Goal: Task Accomplishment & Management: Use online tool/utility

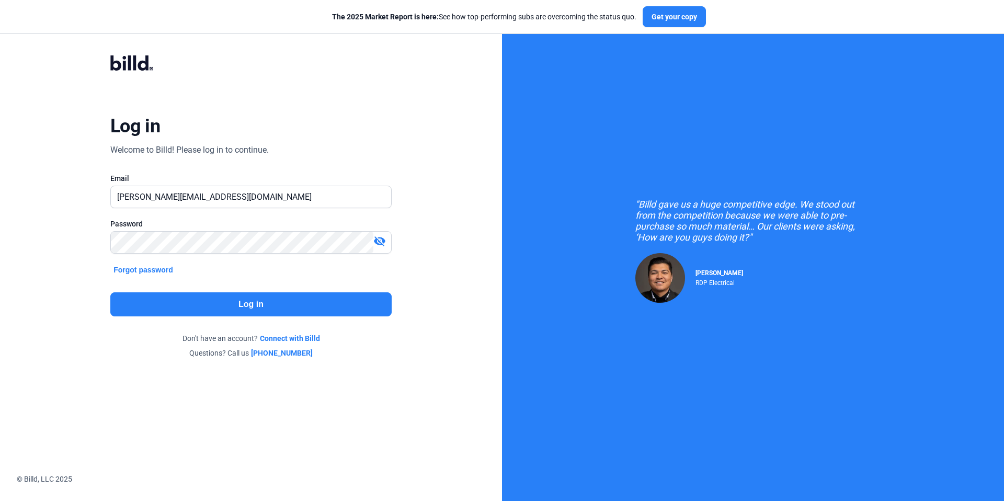
click at [303, 304] on button "Log in" at bounding box center [250, 304] width 281 height 24
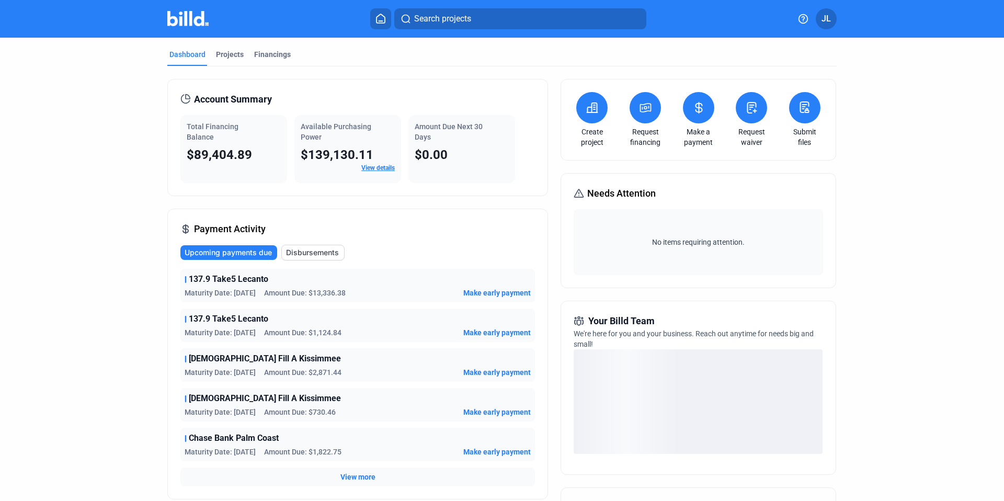
click at [696, 113] on button at bounding box center [698, 107] width 31 height 31
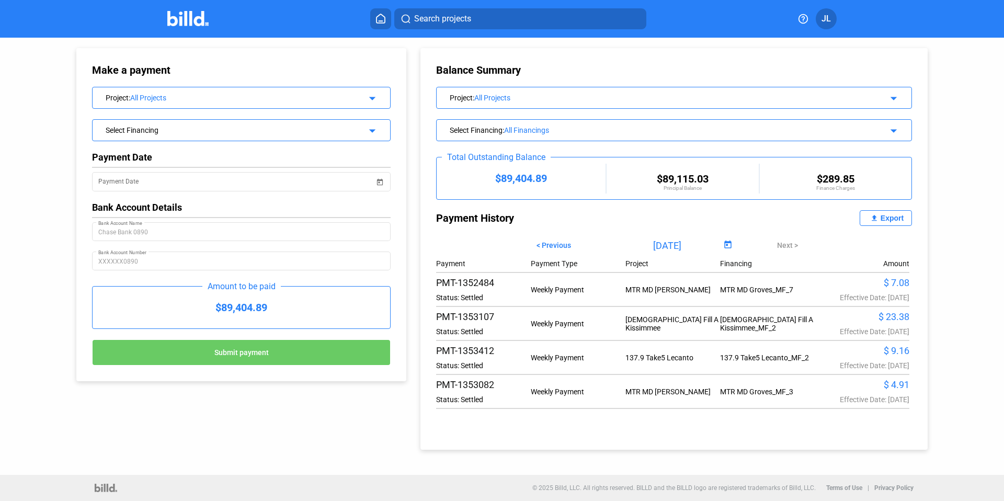
click at [557, 247] on span "< Previous" at bounding box center [553, 245] width 35 height 8
type input "[DATE]"
click at [723, 245] on span "Open calendar" at bounding box center [727, 245] width 25 height 25
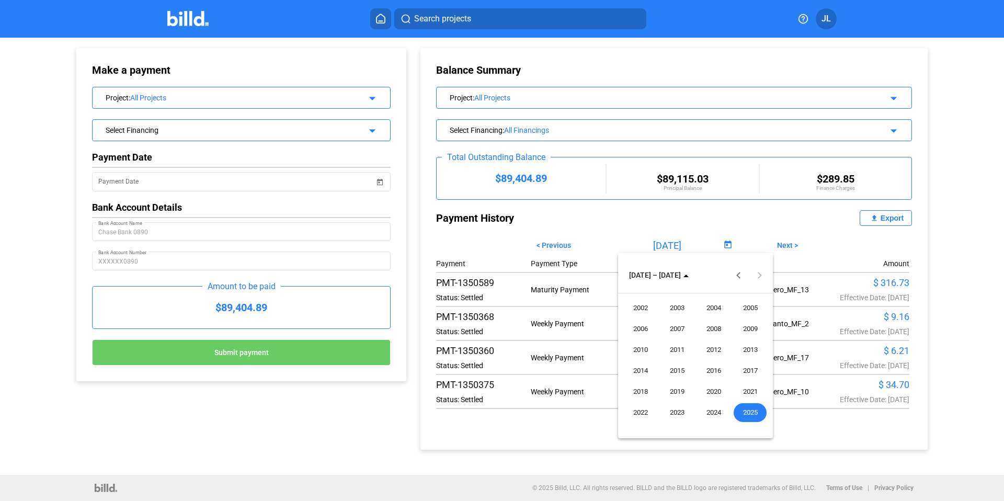
click at [743, 223] on div at bounding box center [502, 250] width 1004 height 501
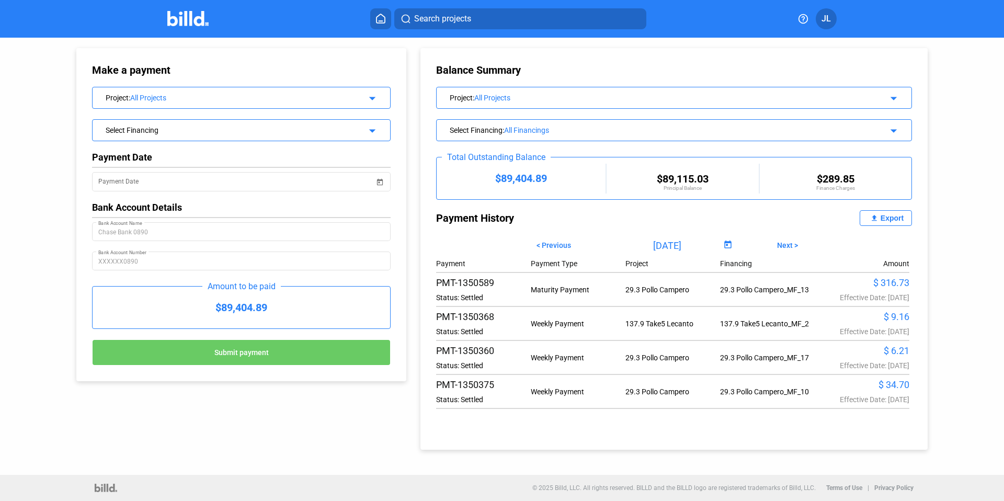
click at [880, 216] on div "Export" at bounding box center [891, 218] width 23 height 8
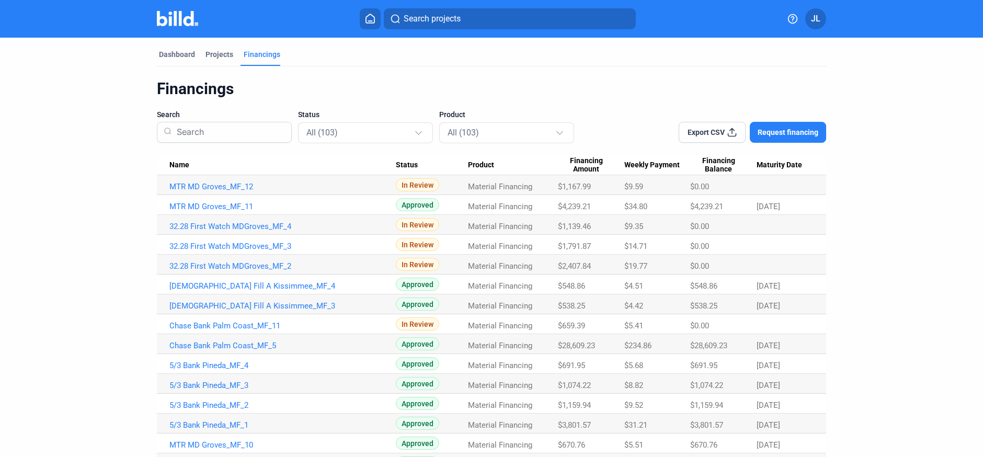
click at [186, 26] on div at bounding box center [188, 18] width 63 height 17
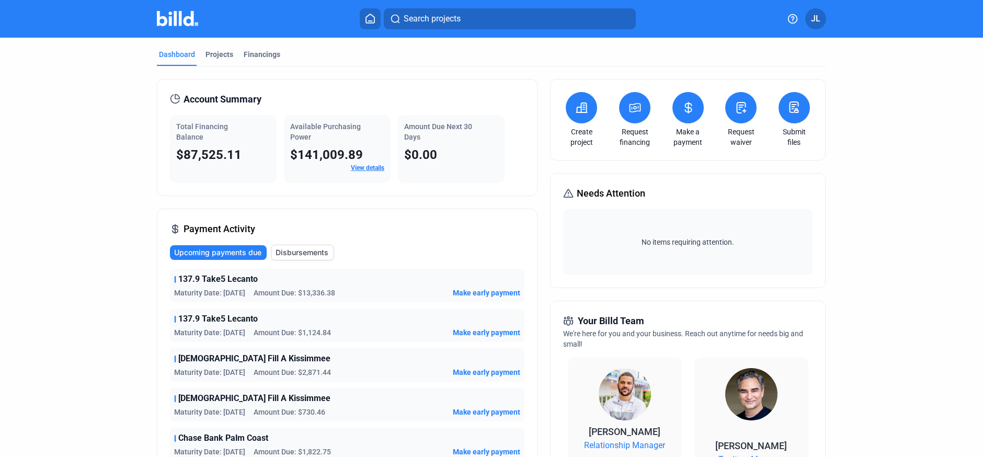
click at [679, 115] on button at bounding box center [687, 107] width 31 height 31
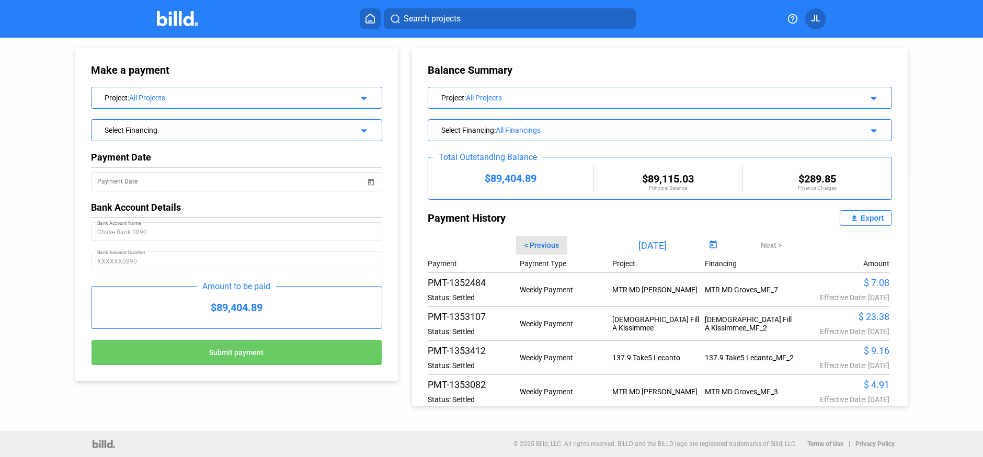
click at [540, 247] on span "< Previous" at bounding box center [541, 245] width 35 height 8
click at [539, 244] on span "< Previous" at bounding box center [541, 245] width 35 height 8
click at [767, 244] on span "Next >" at bounding box center [771, 245] width 21 height 8
type input "08/12/2025"
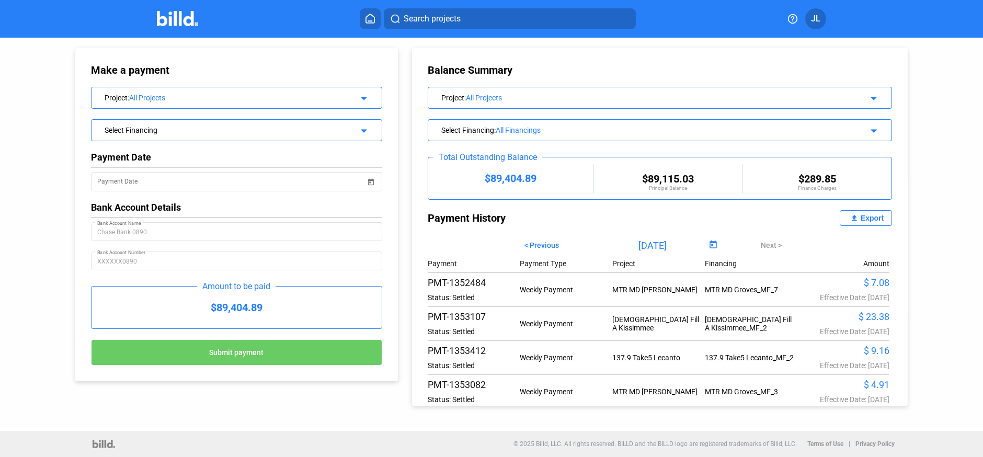
click at [854, 221] on mat-icon "file_upload" at bounding box center [854, 218] width 13 height 13
click at [538, 249] on span "< Previous" at bounding box center [541, 245] width 35 height 8
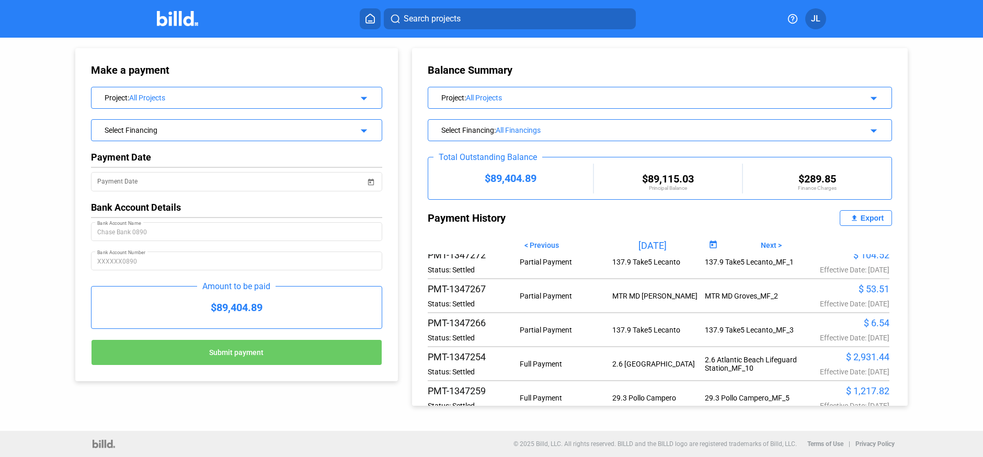
scroll to position [1673, 0]
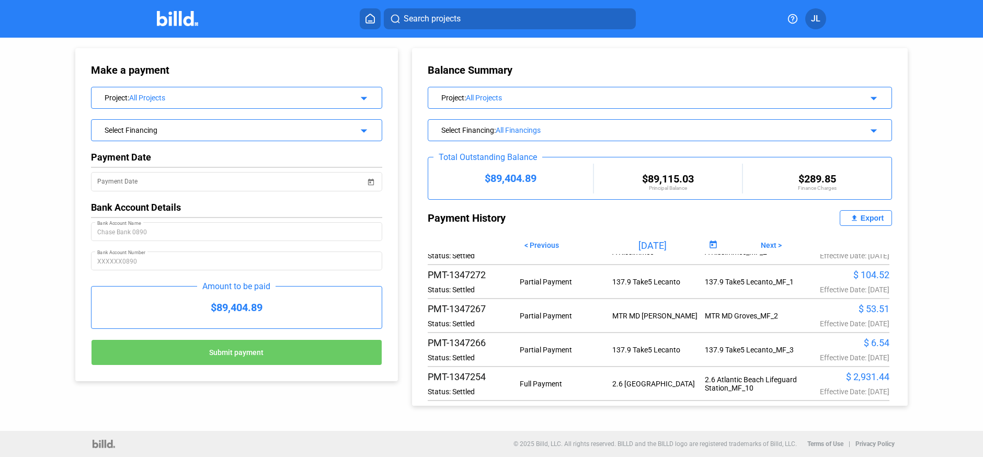
click at [861, 219] on div "Export" at bounding box center [872, 218] width 23 height 8
